Goal: Information Seeking & Learning: Find specific fact

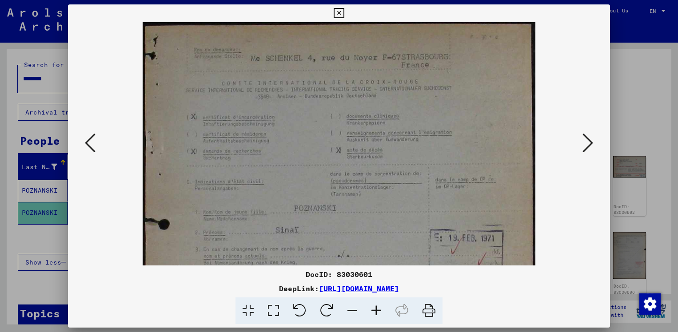
scroll to position [311, 0]
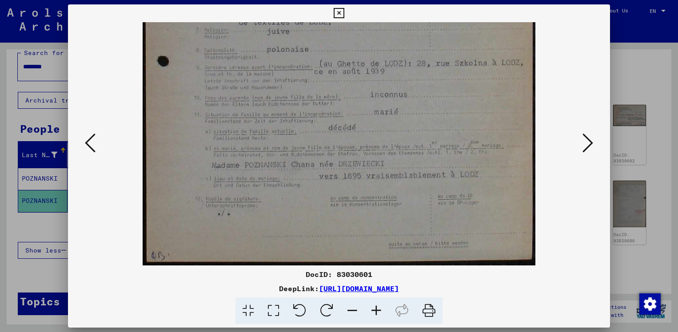
click at [633, 73] on div at bounding box center [339, 166] width 678 height 332
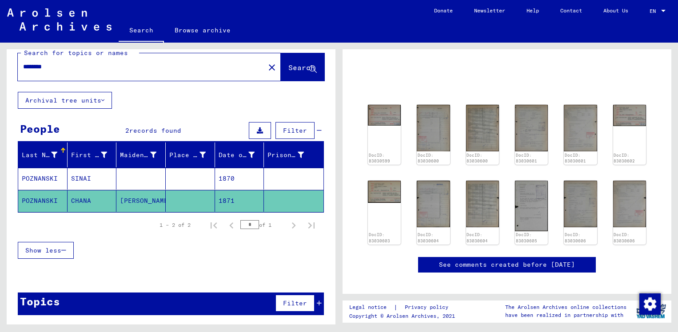
click at [40, 183] on mat-cell "POZNANSKI" at bounding box center [42, 179] width 49 height 22
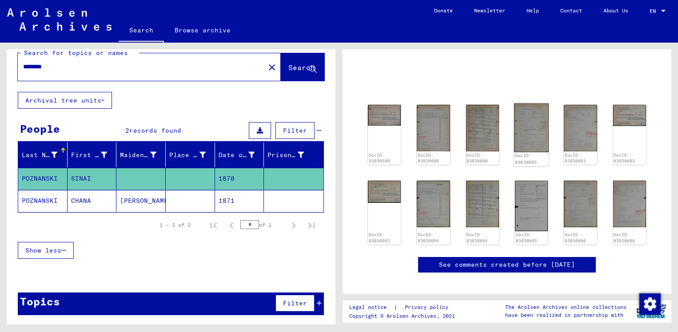
click at [538, 143] on img at bounding box center [531, 127] width 35 height 49
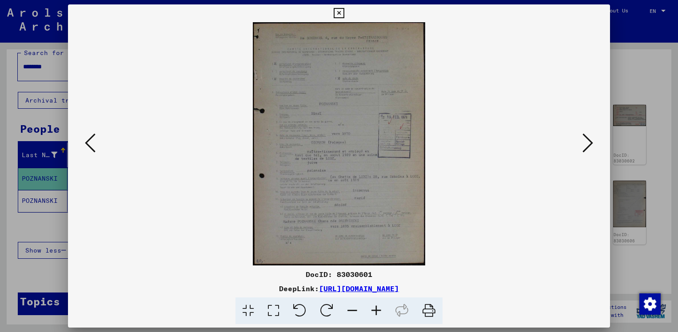
click at [377, 315] on icon at bounding box center [376, 310] width 24 height 27
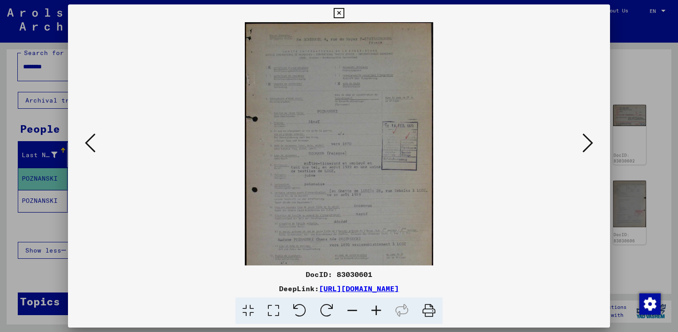
click at [377, 315] on icon at bounding box center [376, 310] width 24 height 27
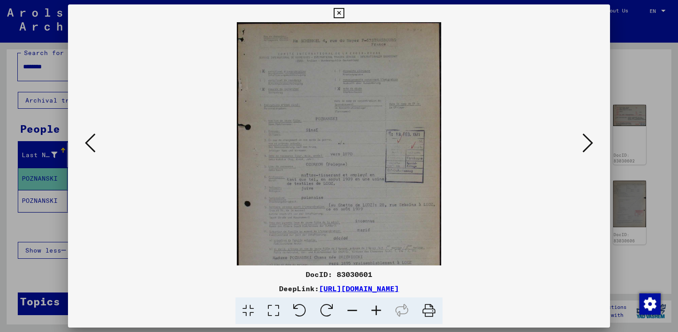
click at [377, 315] on icon at bounding box center [376, 310] width 24 height 27
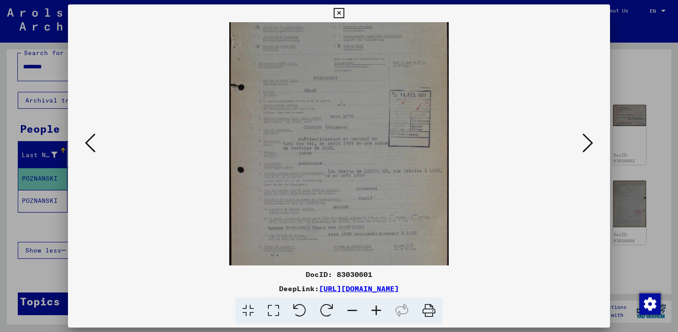
scroll to position [67, 0]
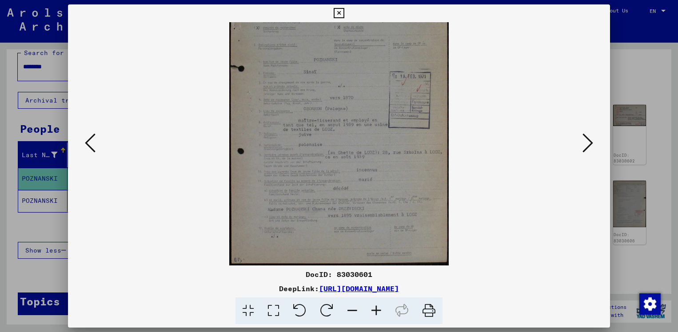
drag, startPoint x: 381, startPoint y: 214, endPoint x: 388, endPoint y: 73, distance: 141.4
click at [388, 73] on img at bounding box center [339, 111] width 220 height 310
click at [377, 314] on icon at bounding box center [376, 310] width 24 height 27
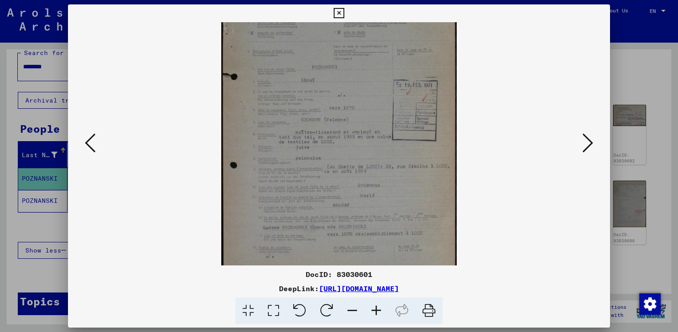
click at [377, 314] on icon at bounding box center [376, 310] width 24 height 27
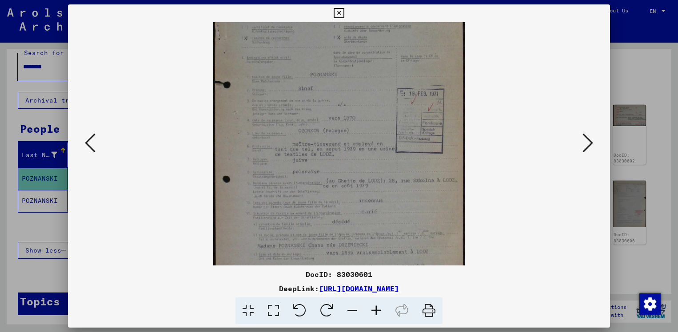
click at [377, 314] on icon at bounding box center [376, 310] width 24 height 27
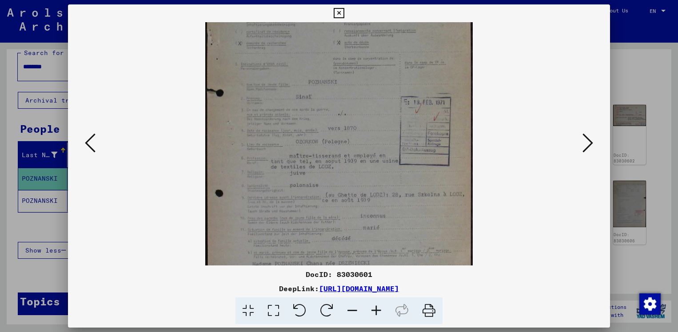
click at [377, 314] on icon at bounding box center [376, 310] width 24 height 27
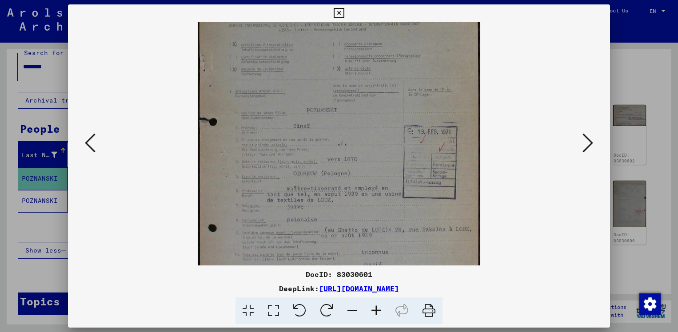
scroll to position [0, 0]
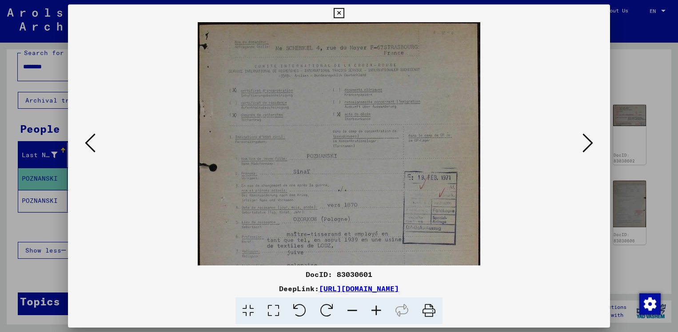
drag, startPoint x: 360, startPoint y: 83, endPoint x: 369, endPoint y: 254, distance: 171.2
click at [369, 254] on img at bounding box center [339, 221] width 283 height 399
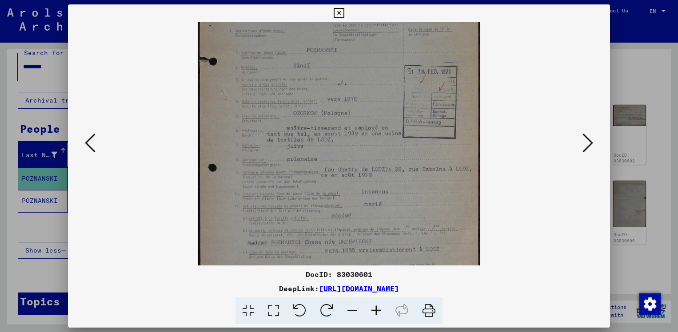
scroll to position [111, 0]
drag, startPoint x: 317, startPoint y: 168, endPoint x: 345, endPoint y: 57, distance: 114.7
click at [345, 57] on img at bounding box center [339, 110] width 283 height 399
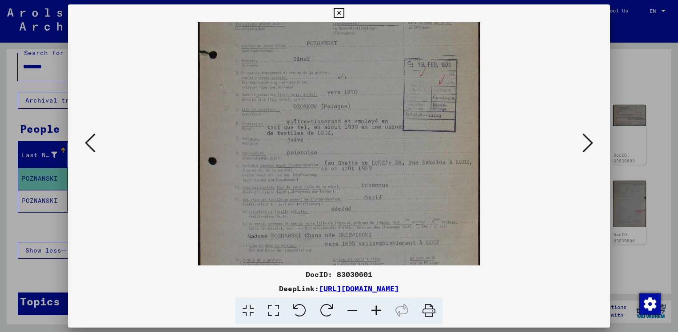
scroll to position [89, 0]
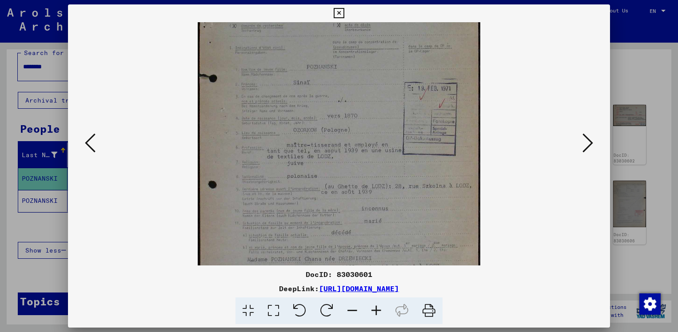
click at [308, 164] on img at bounding box center [339, 132] width 283 height 399
click at [591, 151] on icon at bounding box center [587, 142] width 11 height 21
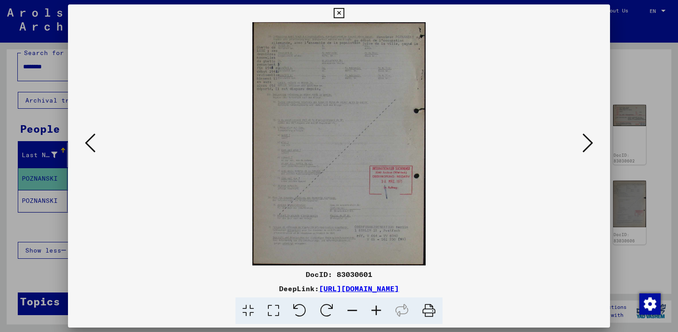
click at [373, 308] on icon at bounding box center [376, 310] width 24 height 27
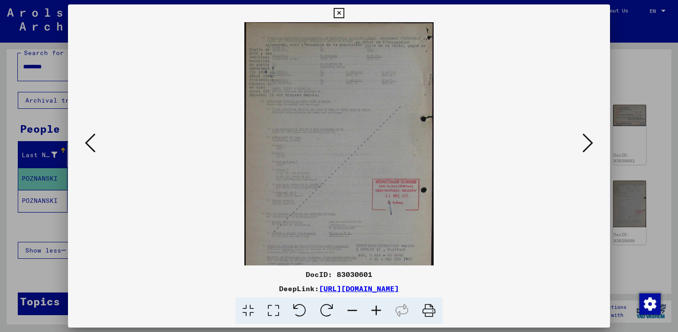
click at [373, 308] on icon at bounding box center [376, 310] width 24 height 27
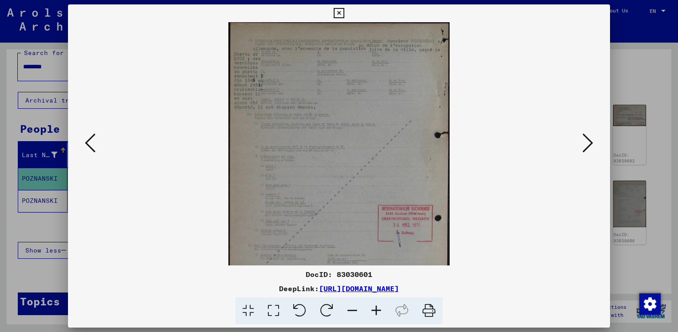
click at [373, 308] on icon at bounding box center [376, 310] width 24 height 27
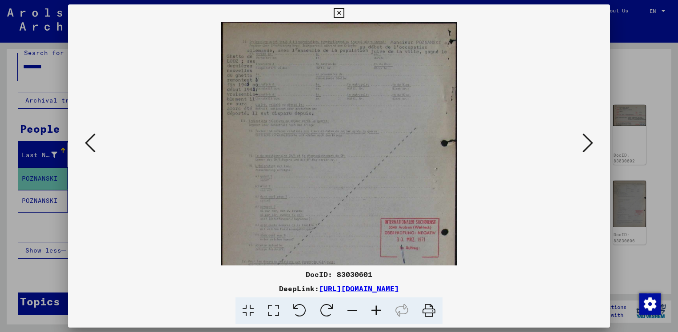
click at [373, 308] on icon at bounding box center [376, 310] width 24 height 27
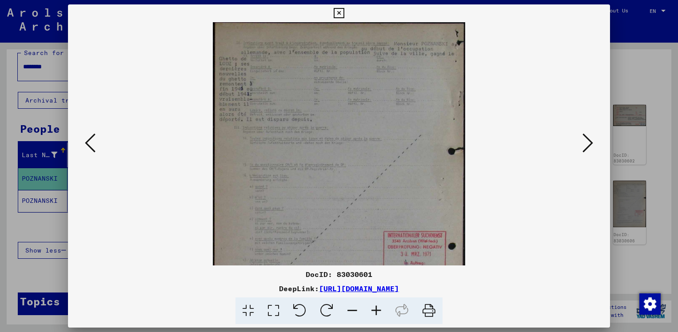
click at [373, 308] on icon at bounding box center [376, 310] width 24 height 27
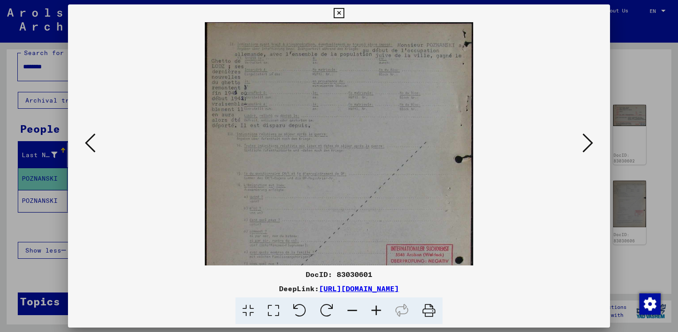
drag, startPoint x: 275, startPoint y: 141, endPoint x: 327, endPoint y: 169, distance: 59.0
click at [327, 169] on img at bounding box center [339, 210] width 268 height 377
click at [334, 15] on icon at bounding box center [338, 13] width 10 height 11
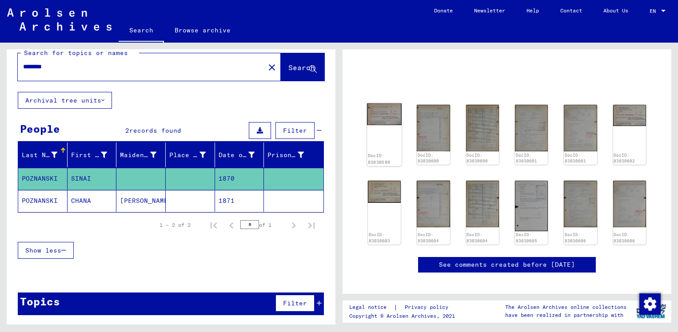
click at [392, 117] on img at bounding box center [384, 114] width 35 height 22
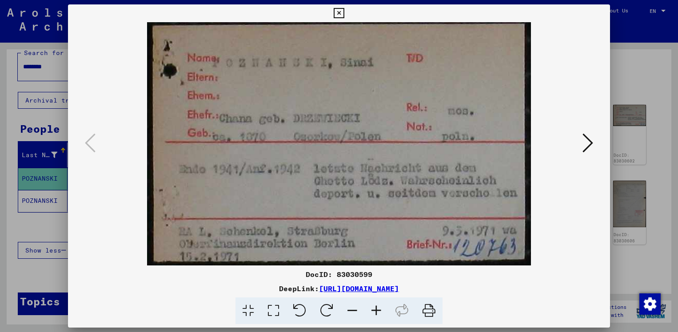
click at [585, 149] on icon at bounding box center [587, 142] width 11 height 21
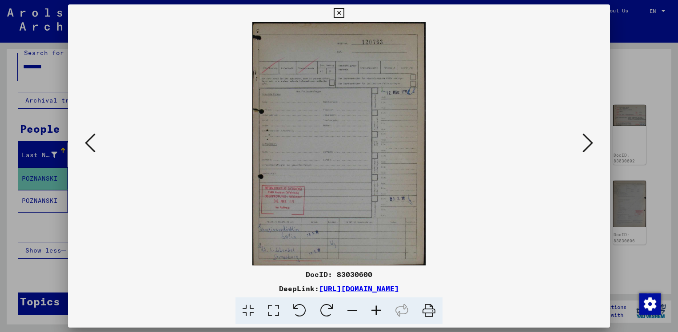
click at [585, 149] on icon at bounding box center [587, 142] width 11 height 21
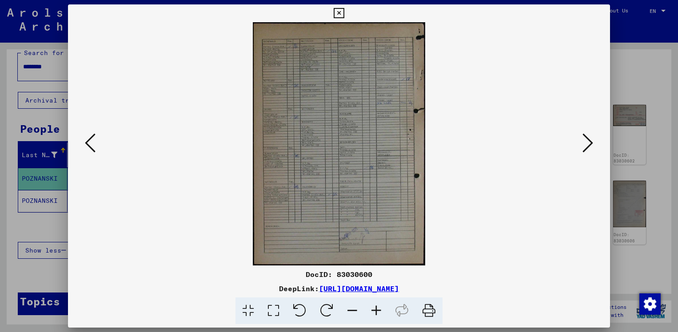
click at [585, 149] on icon at bounding box center [587, 142] width 11 height 21
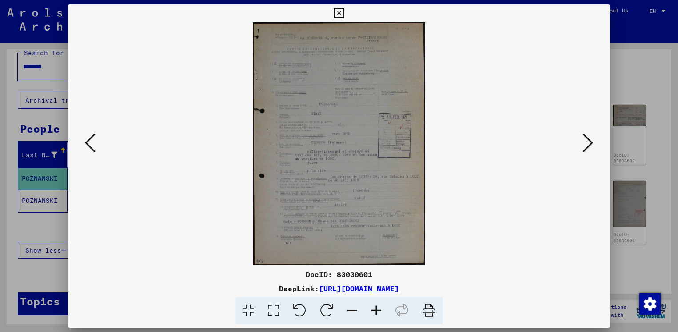
click at [93, 135] on icon at bounding box center [90, 142] width 11 height 21
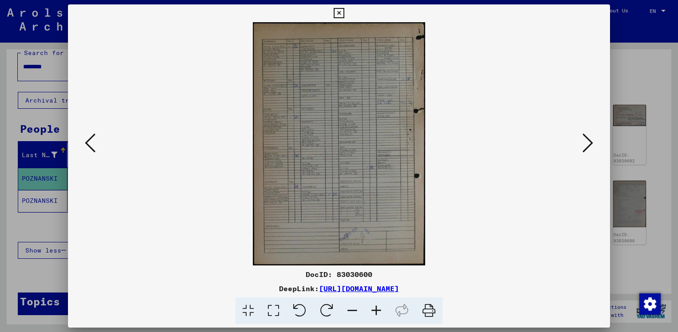
click at [374, 309] on icon at bounding box center [376, 310] width 24 height 27
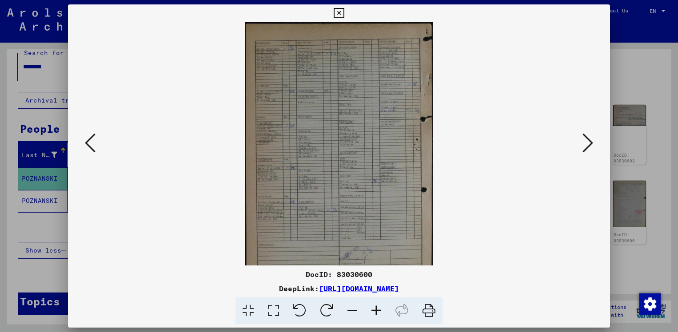
click at [374, 309] on icon at bounding box center [376, 310] width 24 height 27
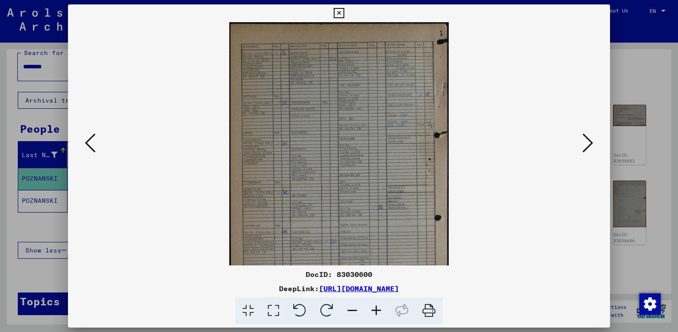
click at [374, 309] on icon at bounding box center [376, 310] width 24 height 27
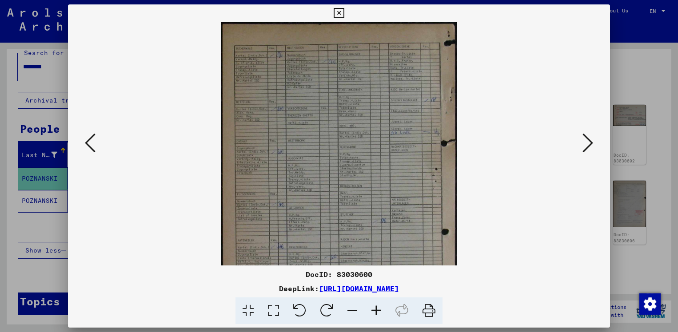
click at [374, 309] on icon at bounding box center [376, 310] width 24 height 27
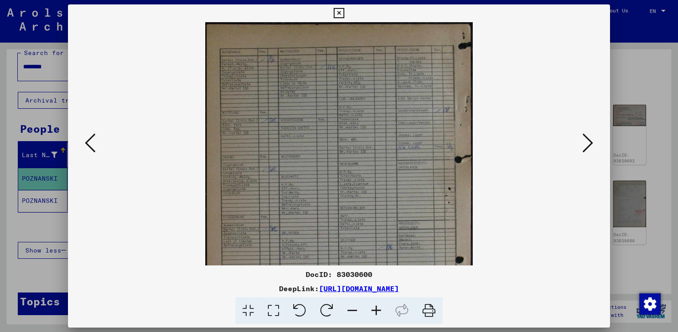
click at [374, 309] on icon at bounding box center [376, 310] width 24 height 27
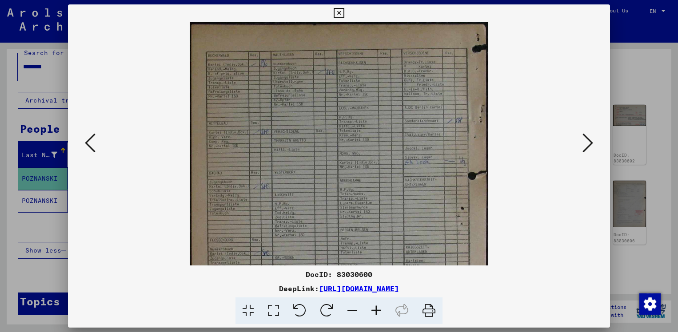
click at [374, 309] on icon at bounding box center [376, 310] width 24 height 27
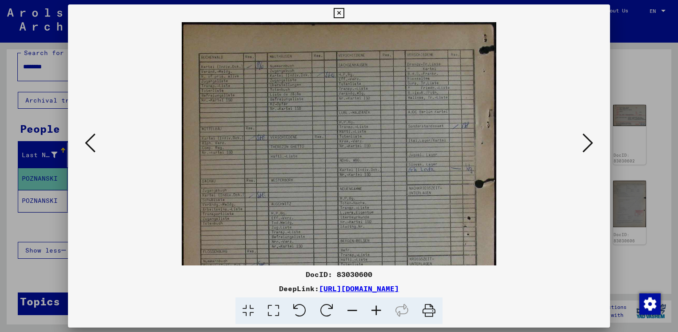
click at [374, 309] on icon at bounding box center [376, 310] width 24 height 27
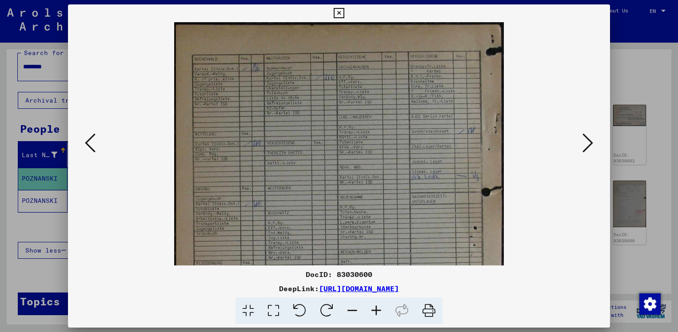
click at [374, 309] on icon at bounding box center [376, 310] width 24 height 27
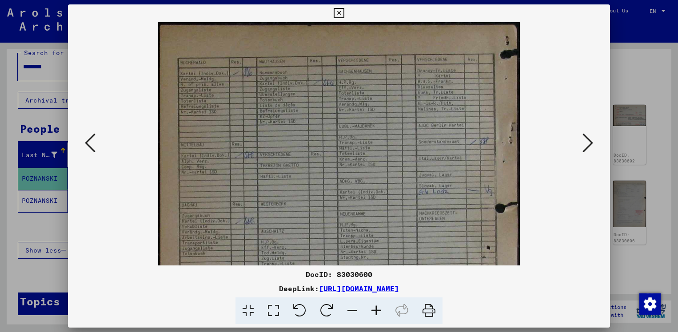
click at [374, 309] on icon at bounding box center [376, 310] width 24 height 27
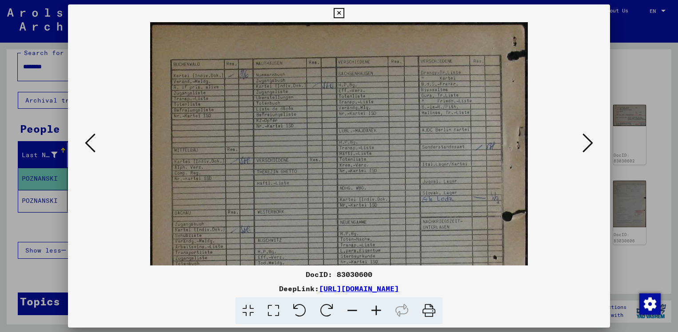
click at [582, 150] on button at bounding box center [587, 143] width 16 height 25
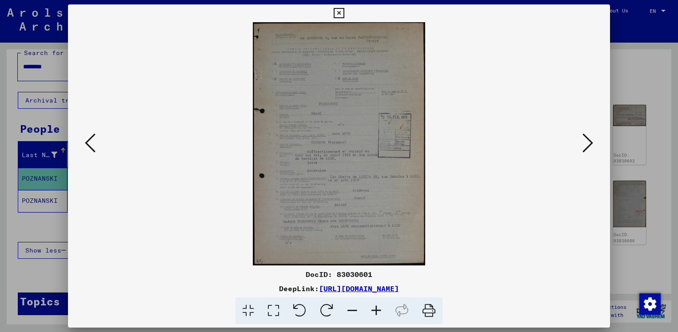
click at [374, 309] on icon at bounding box center [376, 310] width 24 height 27
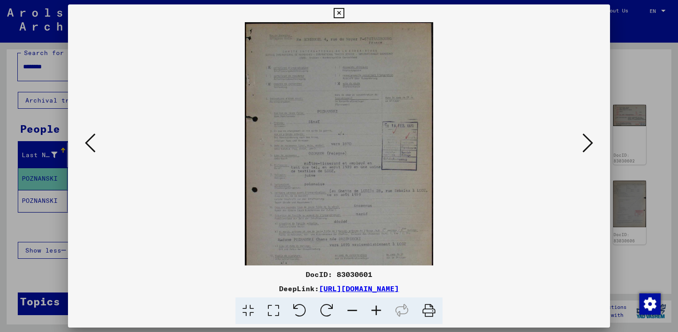
click at [374, 309] on icon at bounding box center [376, 310] width 24 height 27
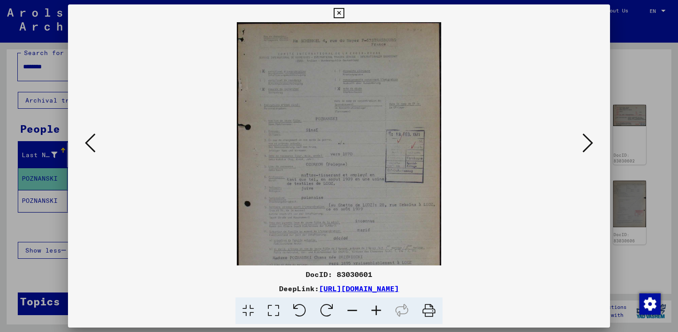
click at [374, 309] on icon at bounding box center [376, 310] width 24 height 27
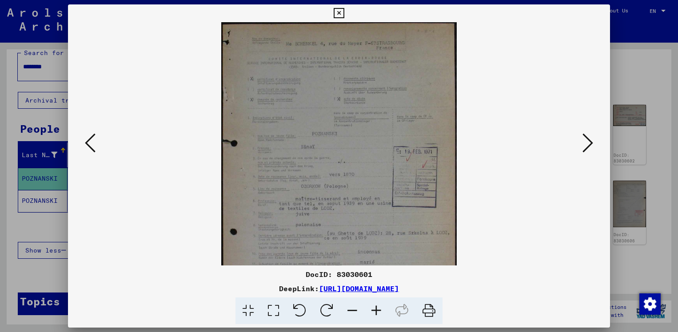
click at [374, 309] on icon at bounding box center [376, 310] width 24 height 27
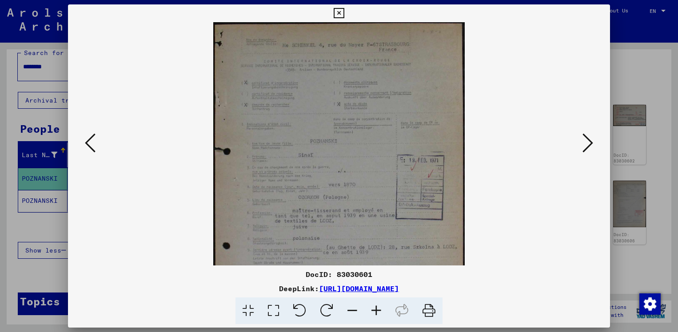
click at [374, 309] on icon at bounding box center [376, 310] width 24 height 27
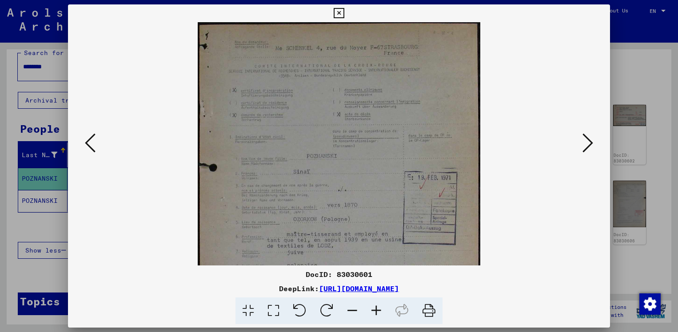
click at [374, 309] on icon at bounding box center [376, 310] width 24 height 27
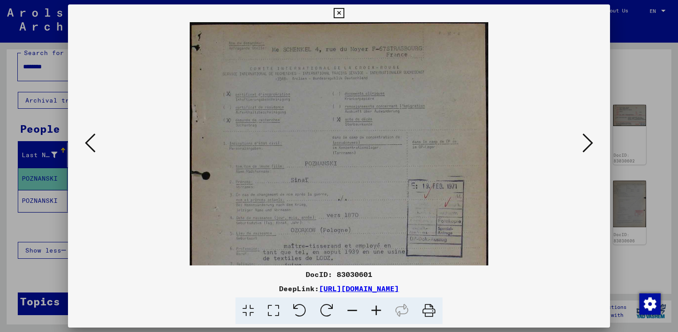
click at [374, 309] on icon at bounding box center [376, 310] width 24 height 27
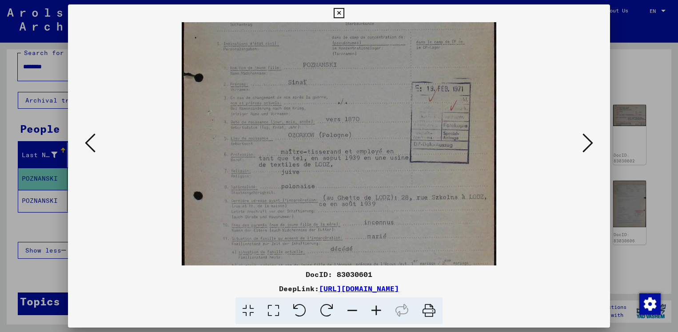
drag, startPoint x: 349, startPoint y: 186, endPoint x: 357, endPoint y: 80, distance: 106.5
click at [357, 80] on img at bounding box center [339, 137] width 314 height 443
click at [589, 135] on icon at bounding box center [587, 142] width 11 height 21
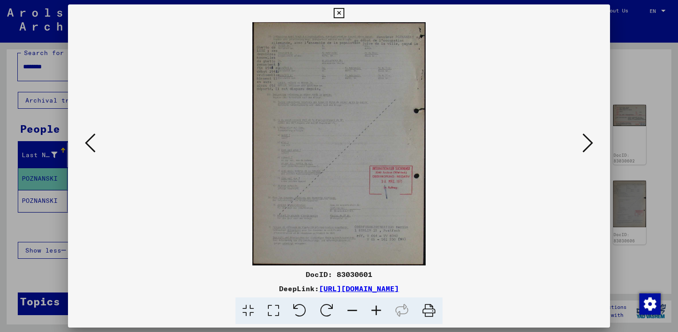
click at [375, 307] on icon at bounding box center [376, 310] width 24 height 27
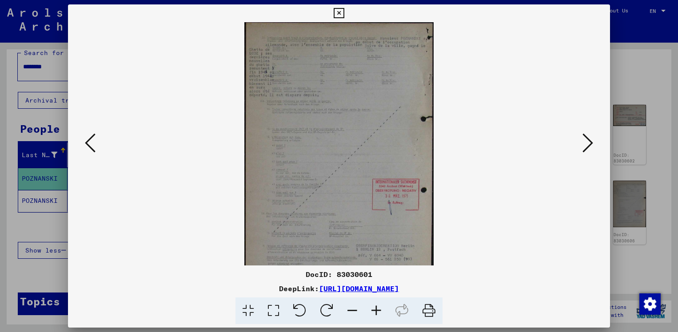
click at [375, 307] on icon at bounding box center [376, 310] width 24 height 27
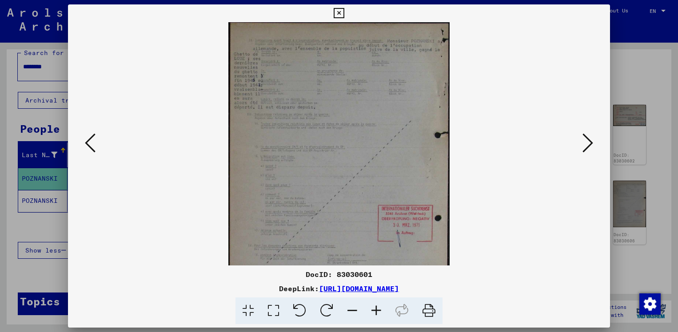
click at [375, 307] on icon at bounding box center [376, 310] width 24 height 27
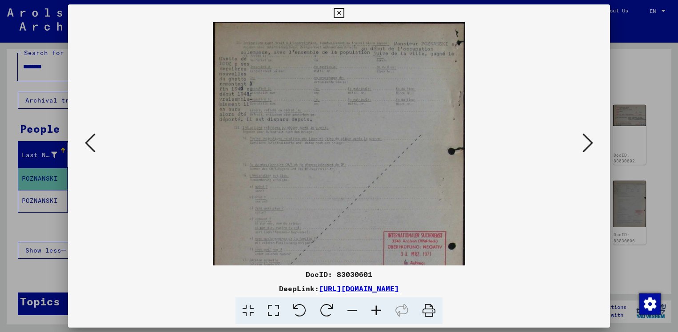
click at [375, 307] on icon at bounding box center [376, 310] width 24 height 27
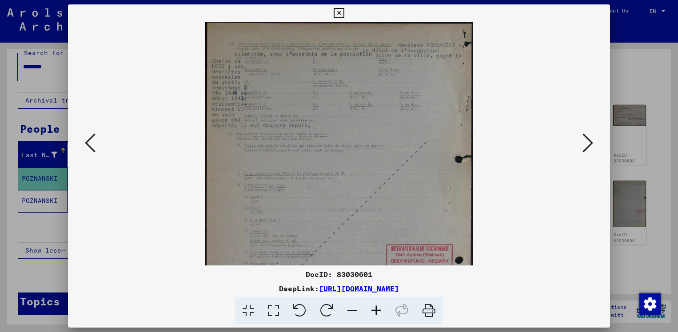
click at [375, 307] on icon at bounding box center [376, 310] width 24 height 27
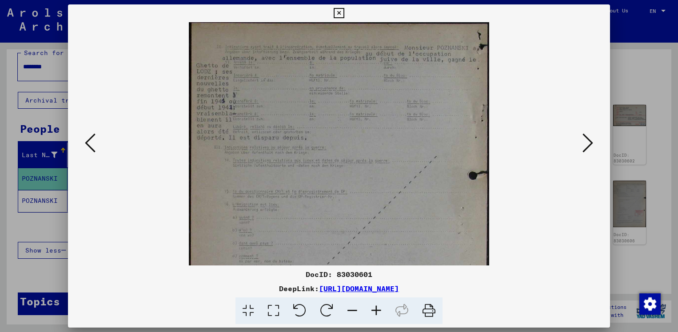
click at [375, 307] on icon at bounding box center [376, 310] width 24 height 27
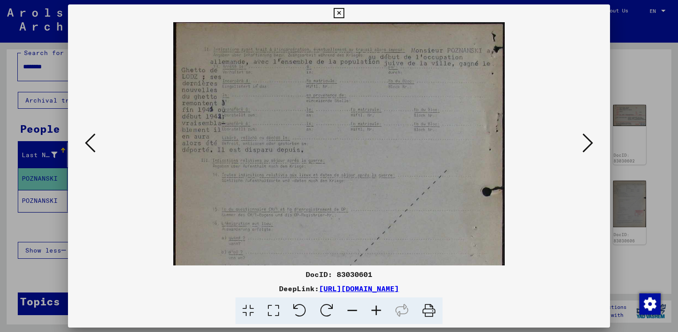
click at [633, 58] on div at bounding box center [339, 166] width 678 height 332
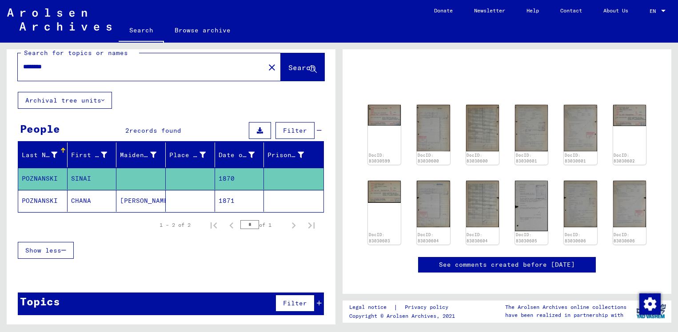
click at [41, 201] on mat-cell "POZNANSKI" at bounding box center [42, 201] width 49 height 22
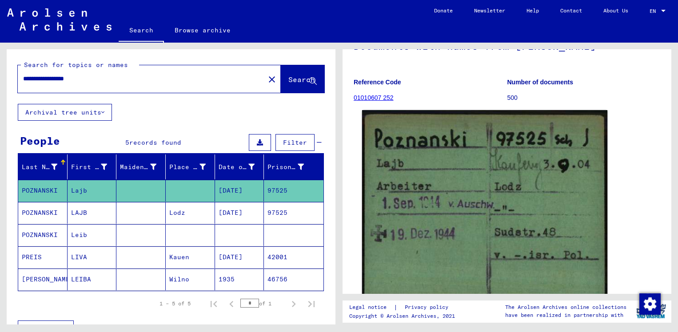
scroll to position [86, 0]
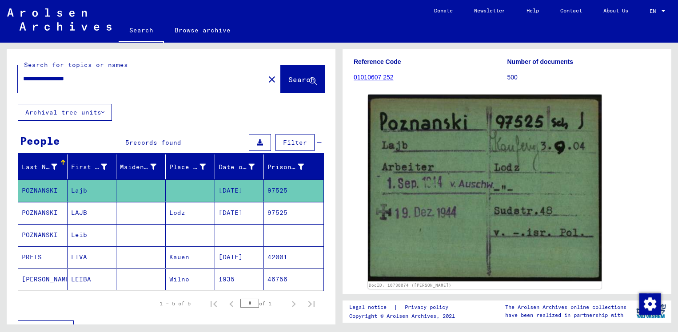
click at [44, 208] on mat-cell "POZNANSKI" at bounding box center [42, 213] width 49 height 22
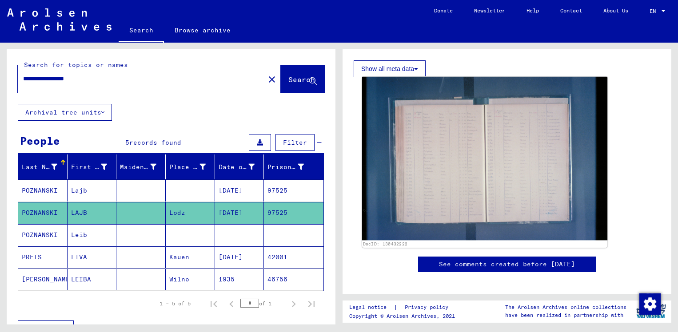
scroll to position [182, 0]
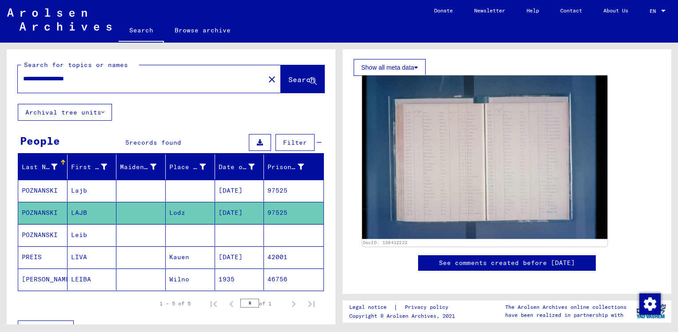
click at [495, 195] on img at bounding box center [484, 156] width 245 height 163
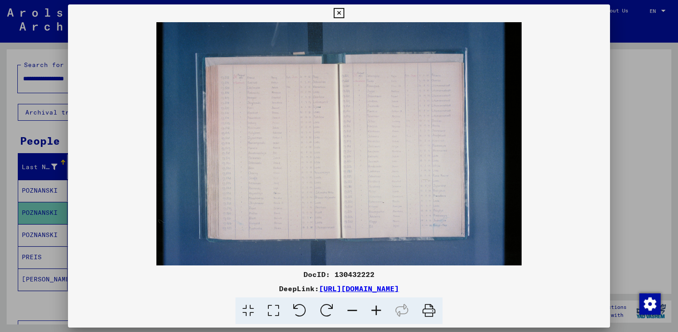
click at [377, 311] on icon at bounding box center [376, 310] width 24 height 27
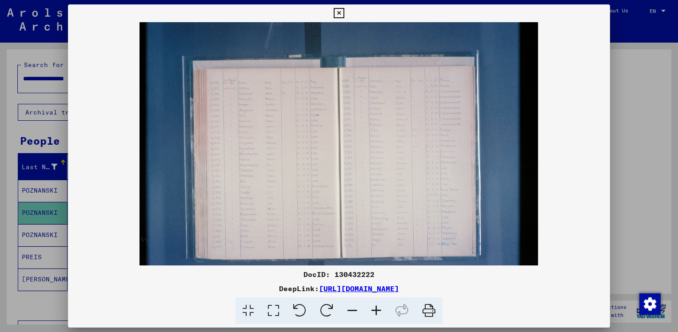
click at [377, 311] on icon at bounding box center [376, 310] width 24 height 27
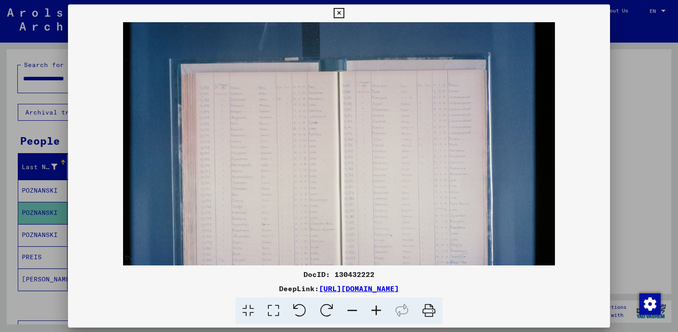
click at [377, 311] on icon at bounding box center [376, 310] width 24 height 27
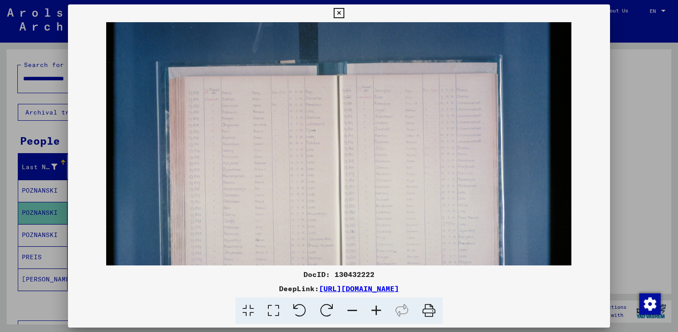
click at [377, 311] on icon at bounding box center [376, 310] width 24 height 27
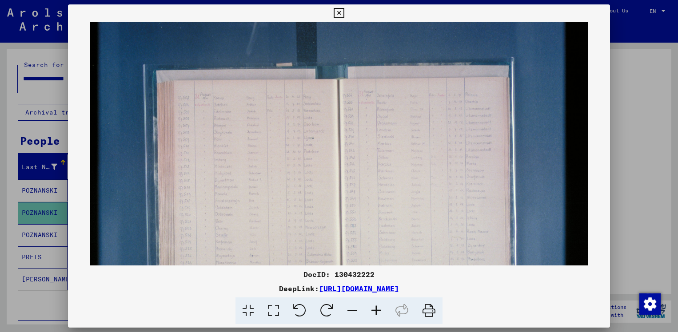
click at [377, 311] on icon at bounding box center [376, 310] width 24 height 27
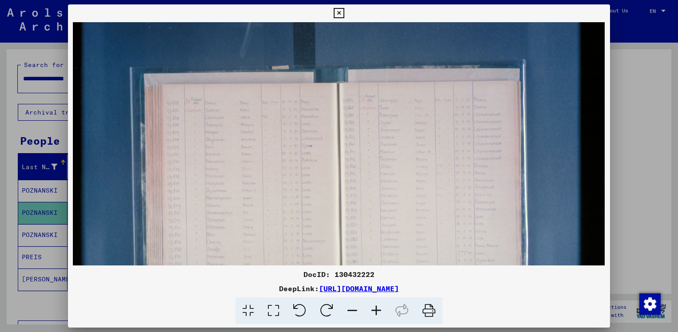
click at [377, 311] on icon at bounding box center [376, 310] width 24 height 27
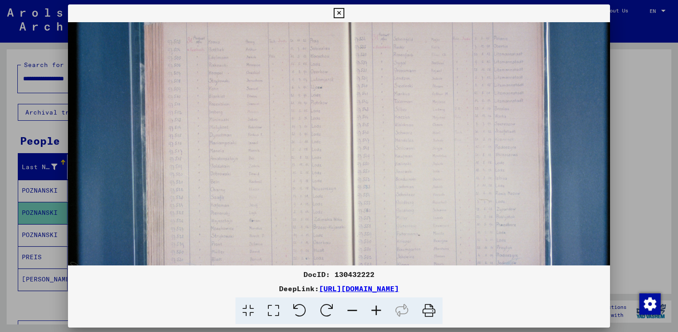
scroll to position [106, 1]
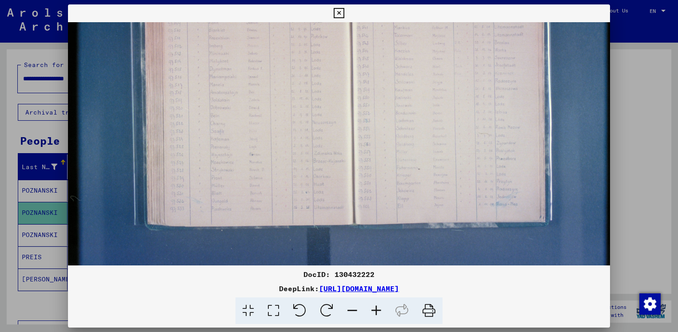
drag, startPoint x: 288, startPoint y: 175, endPoint x: 296, endPoint y: 44, distance: 131.7
click at [296, 44] on img at bounding box center [350, 78] width 565 height 377
click at [377, 309] on icon at bounding box center [376, 310] width 24 height 27
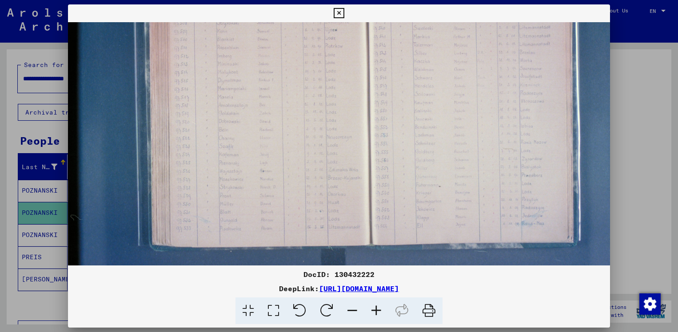
click at [376, 309] on icon at bounding box center [376, 310] width 24 height 27
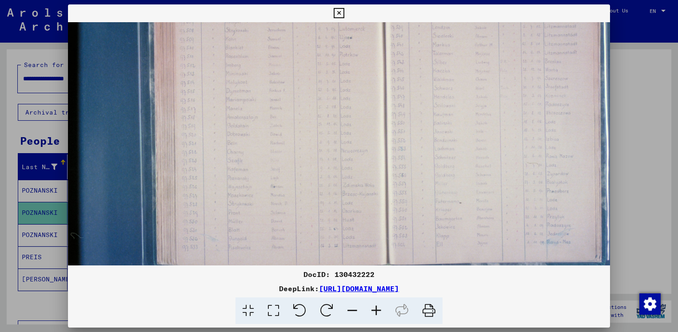
click at [376, 309] on icon at bounding box center [376, 310] width 24 height 27
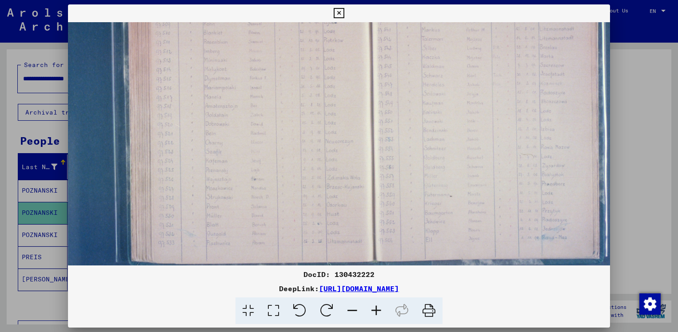
scroll to position [158, 30]
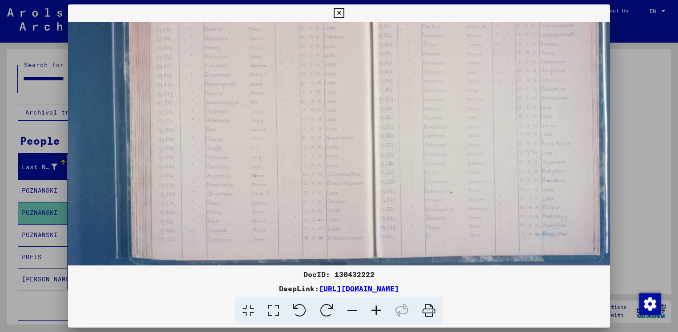
drag, startPoint x: 327, startPoint y: 163, endPoint x: 297, endPoint y: 121, distance: 51.3
click at [297, 121] on img at bounding box center [370, 85] width 665 height 443
click at [375, 310] on icon at bounding box center [376, 310] width 24 height 27
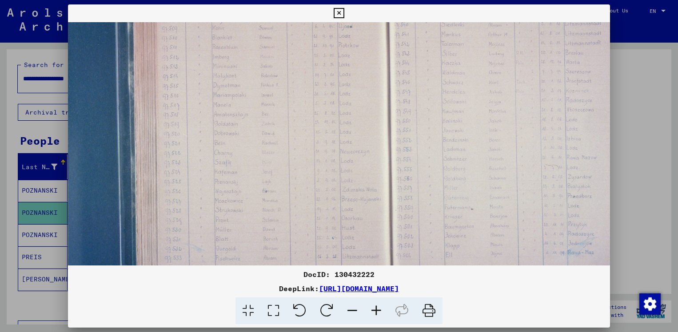
click at [375, 310] on icon at bounding box center [376, 310] width 24 height 27
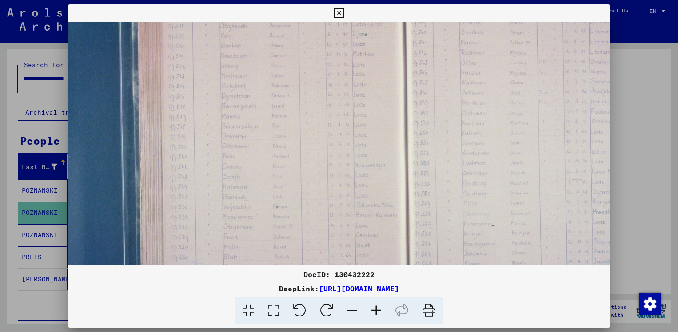
click at [375, 310] on icon at bounding box center [376, 310] width 24 height 27
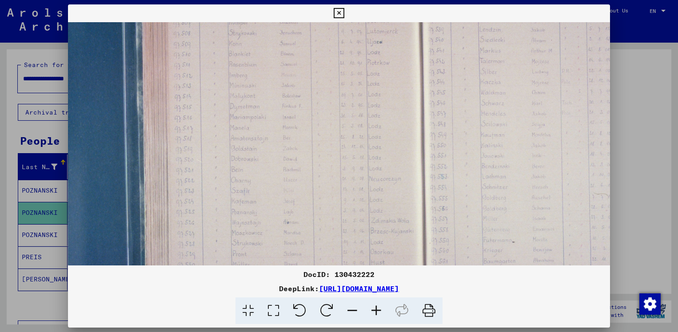
click at [375, 310] on icon at bounding box center [376, 310] width 24 height 27
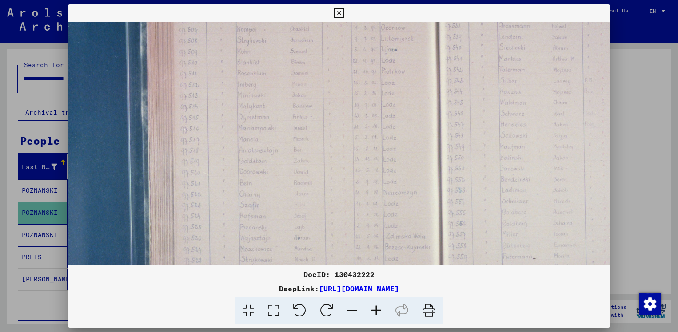
click at [375, 310] on icon at bounding box center [376, 310] width 24 height 27
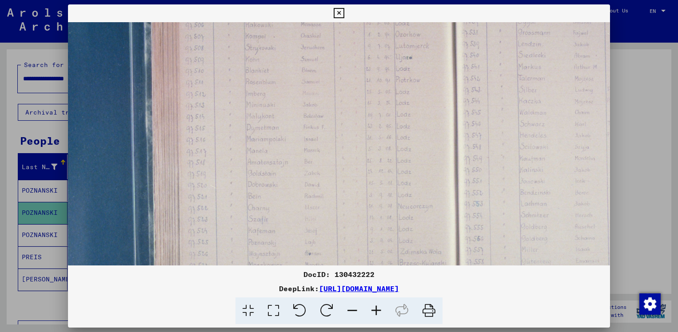
click at [375, 310] on icon at bounding box center [376, 310] width 24 height 27
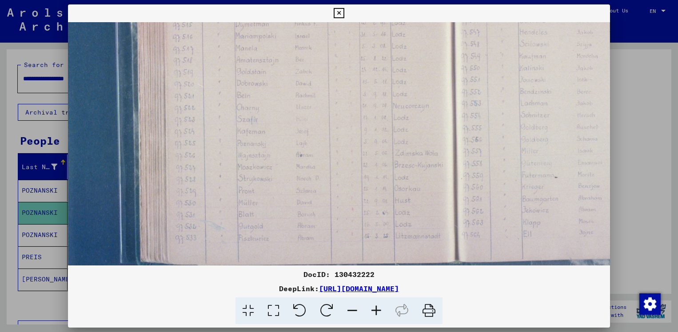
scroll to position [273, 50]
drag, startPoint x: 336, startPoint y: 188, endPoint x: 316, endPoint y: 73, distance: 116.3
click at [316, 73] on img at bounding box center [450, 38] width 865 height 576
click at [636, 253] on div at bounding box center [339, 166] width 678 height 332
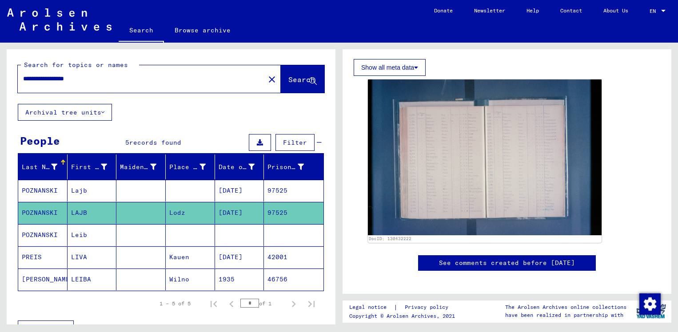
click at [57, 196] on mat-cell "POZNANSKI" at bounding box center [42, 191] width 49 height 22
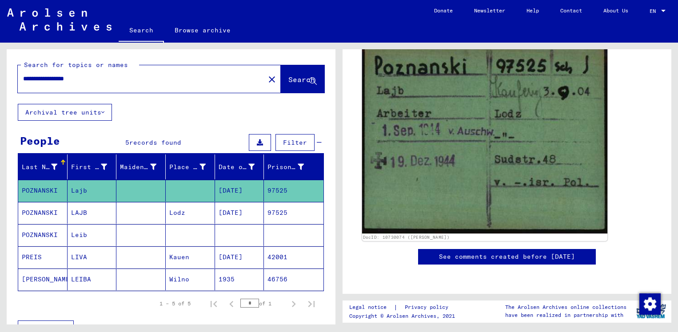
scroll to position [168, 0]
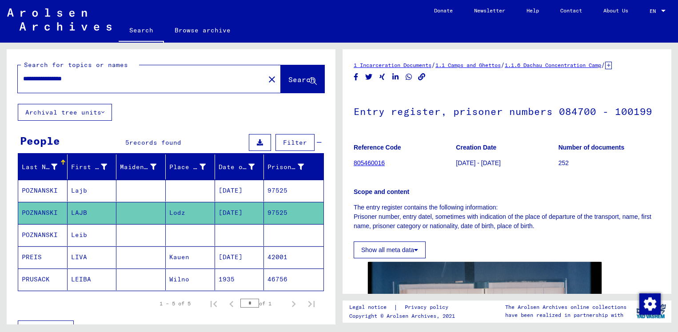
scroll to position [219, 0]
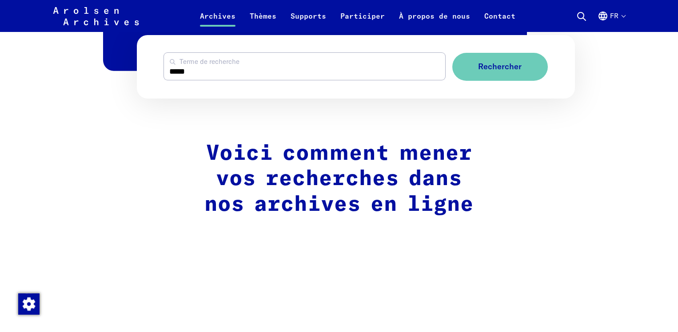
scroll to position [636, 0]
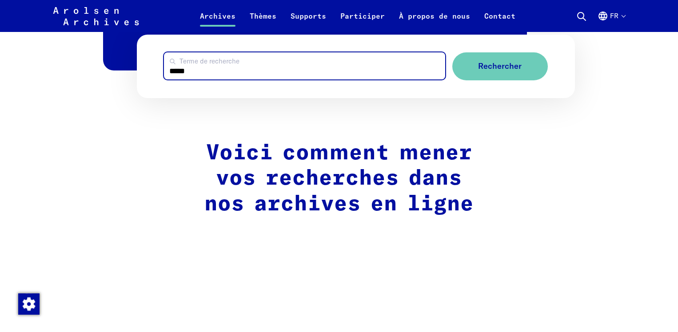
click at [208, 73] on input "*****" at bounding box center [304, 65] width 281 height 27
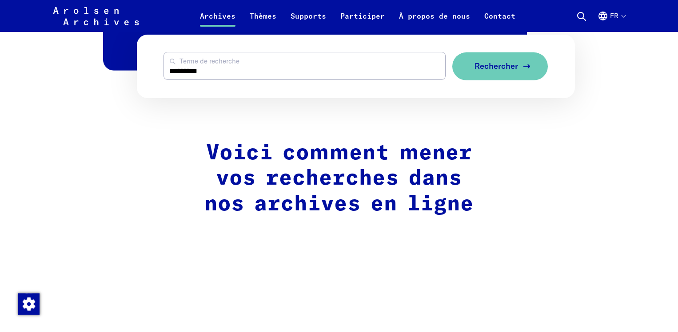
click at [498, 70] on span "Rechercher" at bounding box center [496, 66] width 44 height 9
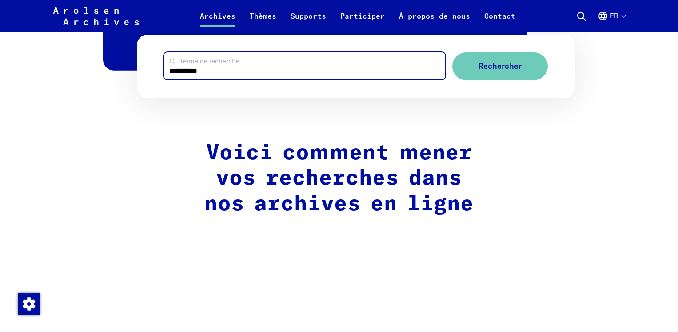
click at [318, 79] on input "*********" at bounding box center [304, 65] width 281 height 27
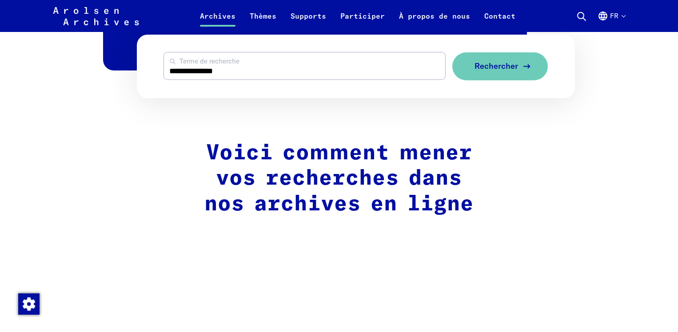
click at [503, 72] on button "Rechercher" at bounding box center [499, 66] width 95 height 28
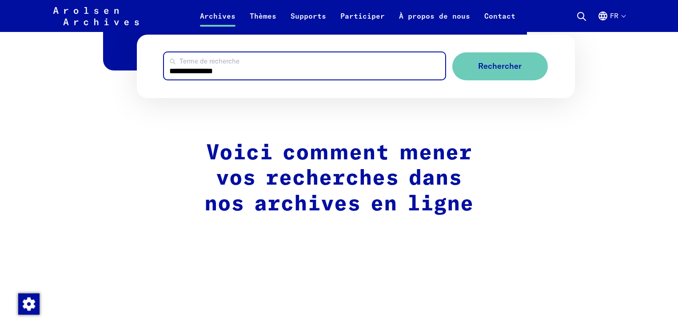
click at [289, 71] on input "**********" at bounding box center [304, 65] width 281 height 27
type input "**********"
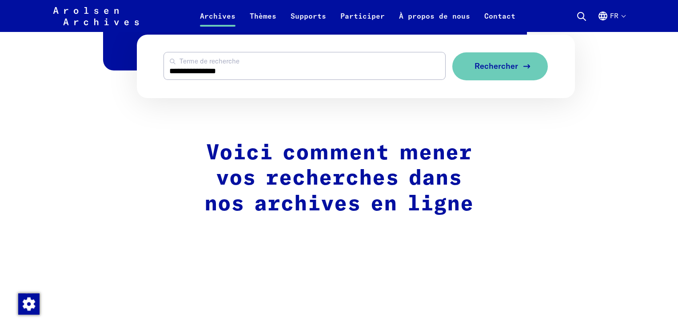
click at [487, 72] on button "Rechercher" at bounding box center [499, 66] width 95 height 28
